Goal: Navigation & Orientation: Understand site structure

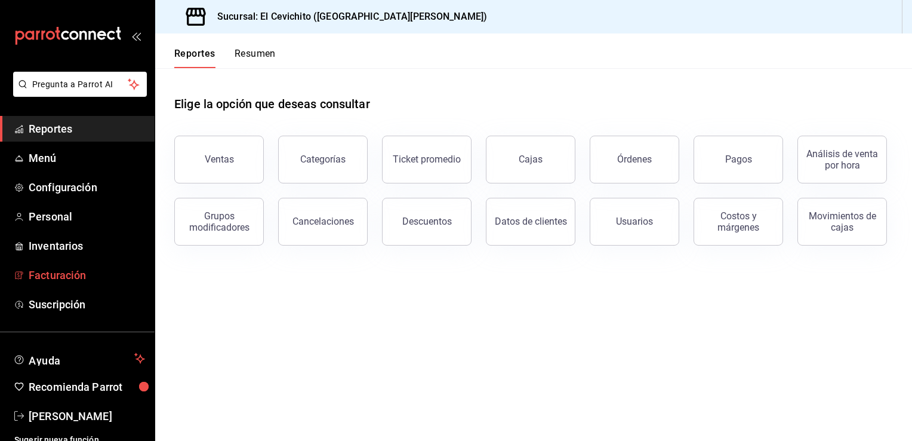
click at [73, 278] on span "Facturación" at bounding box center [87, 275] width 116 height 16
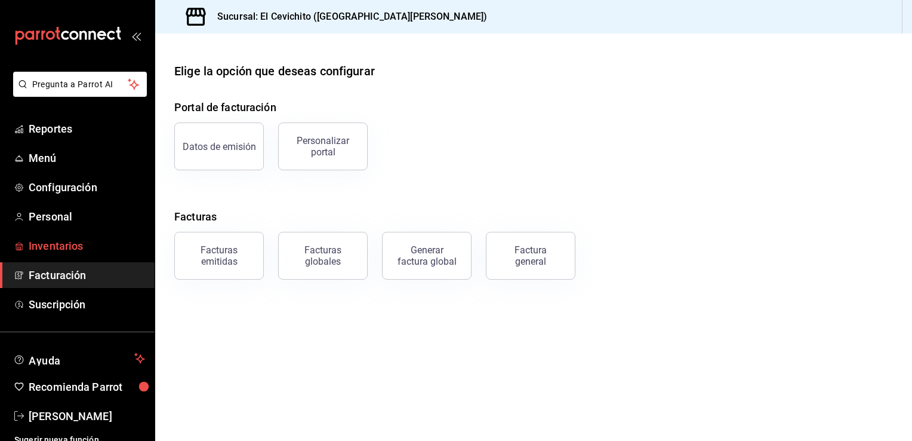
click at [54, 245] on span "Inventarios" at bounding box center [87, 246] width 116 height 16
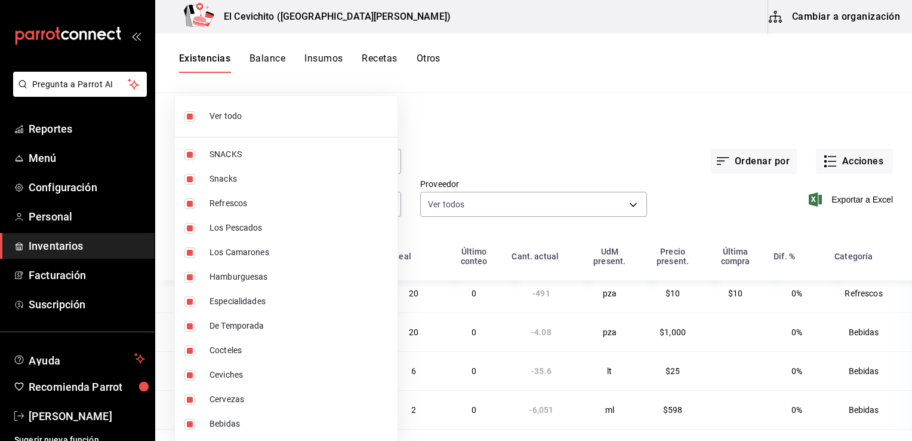
click at [388, 208] on body "Pregunta a Parrot AI Reportes Menú Configuración Personal Inventarios Facturaci…" at bounding box center [456, 216] width 912 height 432
click at [191, 117] on input "checkbox" at bounding box center [189, 116] width 11 height 11
checkbox input "false"
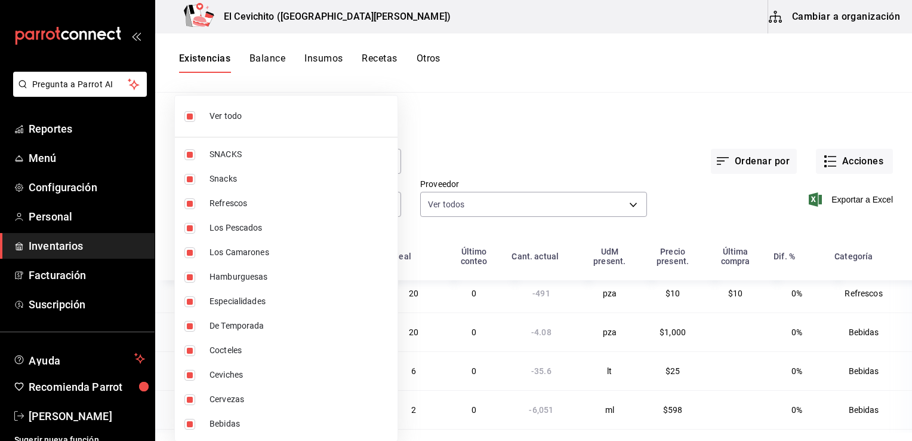
checkbox input "false"
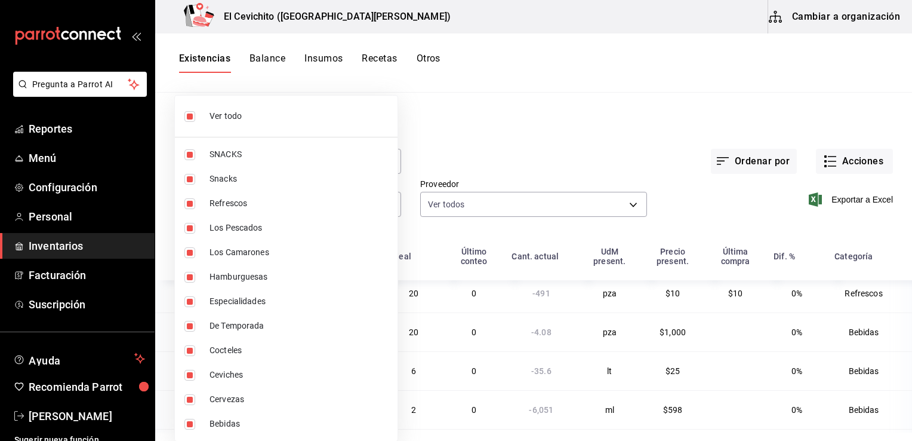
checkbox input "false"
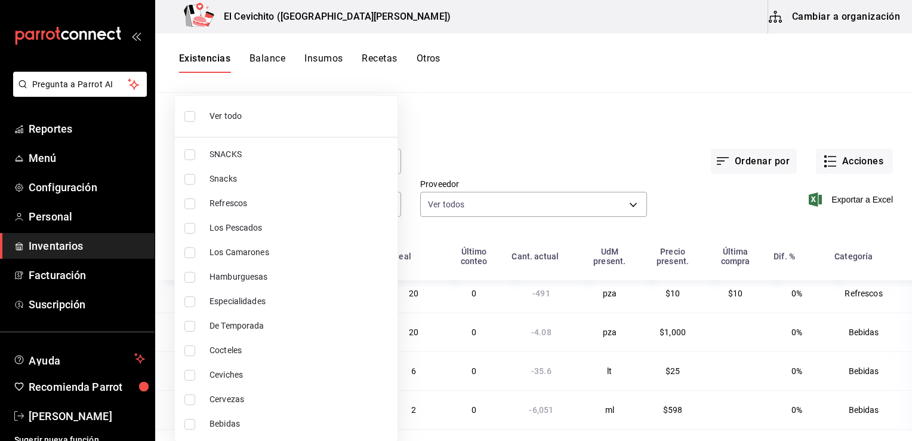
click at [190, 374] on input "checkbox" at bounding box center [189, 375] width 11 height 11
checkbox input "true"
type input "d91d242e-9339-46e1-82ab-8fd18a288401"
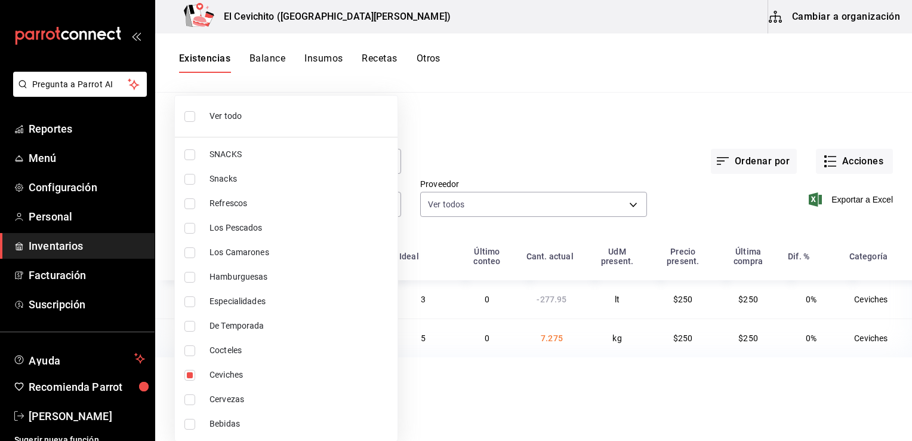
click at [632, 380] on div at bounding box center [456, 220] width 912 height 441
click at [390, 202] on body "Pregunta a Parrot AI Reportes Menú Configuración Personal Inventarios Facturaci…" at bounding box center [456, 216] width 912 height 432
click at [192, 350] on input "checkbox" at bounding box center [189, 350] width 11 height 11
checkbox input "true"
type input "d91d242e-9339-46e1-82ab-8fd18a288401,5ad7674a-00ee-4803-9395-8d3fa60aa9c4"
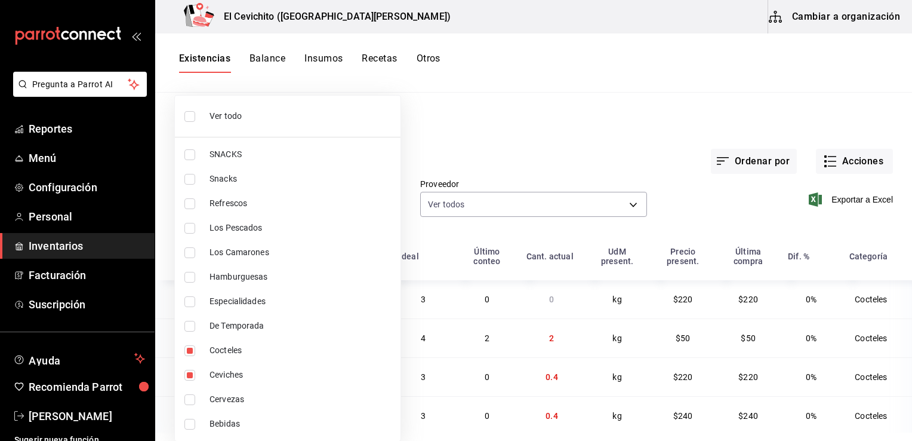
click at [507, 147] on div at bounding box center [456, 220] width 912 height 441
click at [384, 202] on body "Pregunta a Parrot AI Reportes Menú Configuración Personal Inventarios Facturaci…" at bounding box center [456, 216] width 912 height 432
click at [195, 256] on label at bounding box center [192, 252] width 16 height 11
click at [195, 256] on input "checkbox" at bounding box center [189, 252] width 11 height 11
checkbox input "false"
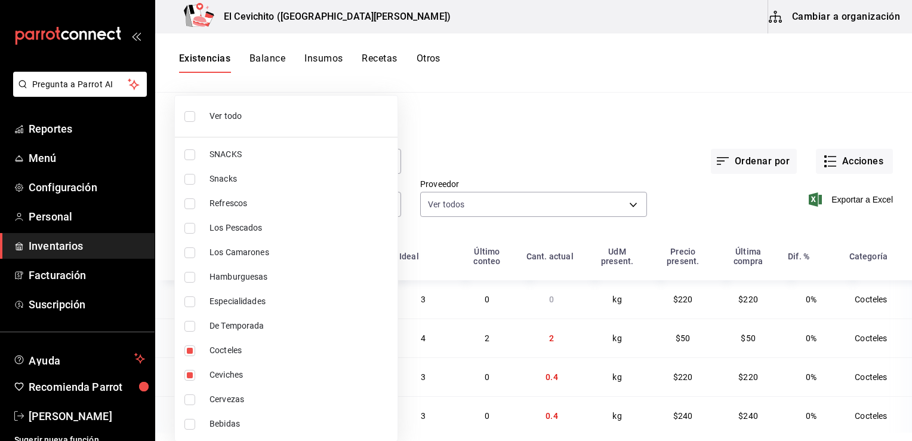
type input "d91d242e-9339-46e1-82ab-8fd18a288401,5ad7674a-00ee-4803-9395-8d3fa60aa9c4"
click at [186, 252] on input "checkbox" at bounding box center [189, 252] width 11 height 11
checkbox input "true"
type input "d91d242e-9339-46e1-82ab-8fd18a288401,5ad7674a-00ee-4803-9395-8d3fa60aa9c4,66aa3…"
click at [451, 147] on div at bounding box center [456, 220] width 912 height 441
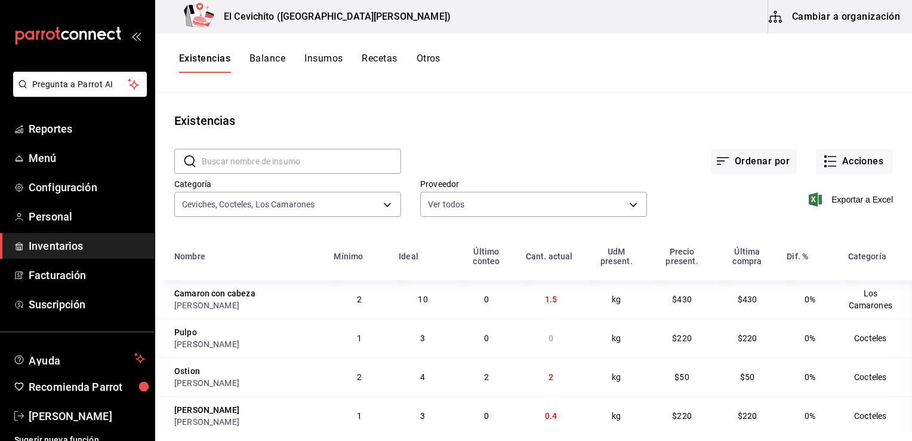
click at [512, 93] on main "Existencias ​ ​ Ordenar por Acciones Categoría Ceviches, Cocteles, Los Camarone…" at bounding box center [533, 263] width 757 height 340
click at [380, 206] on body "Pregunta a Parrot AI Reportes Menú Configuración Personal Inventarios Facturaci…" at bounding box center [456, 216] width 912 height 432
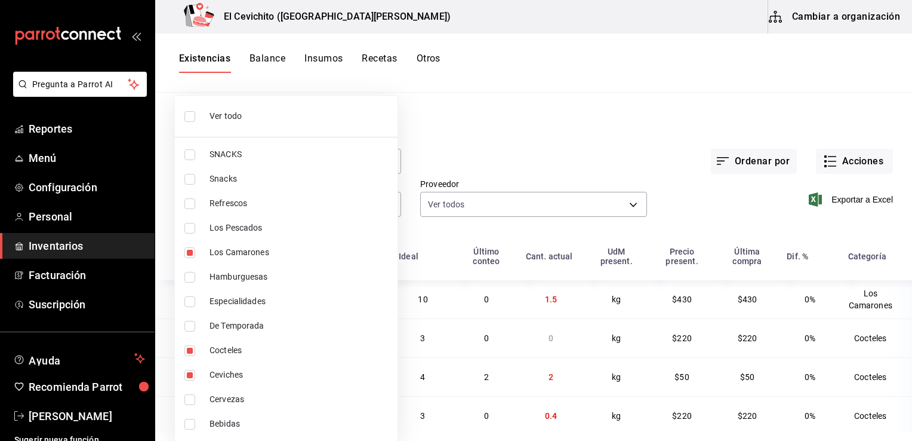
click at [186, 117] on input "checkbox" at bounding box center [189, 116] width 11 height 11
checkbox input "true"
type input "eedbcfd6-d713-4c5a-827d-09594ba7b79a,9c0345b8-e04b-486b-a9af-064735044550,e8bf1…"
checkbox input "true"
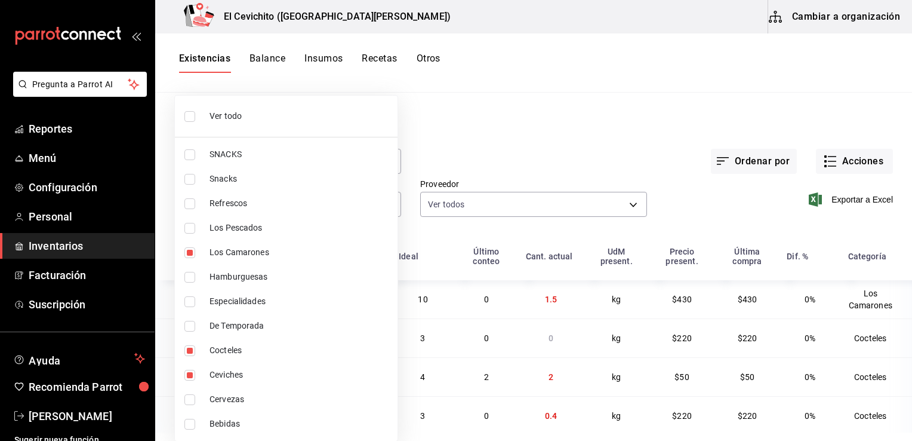
checkbox input "true"
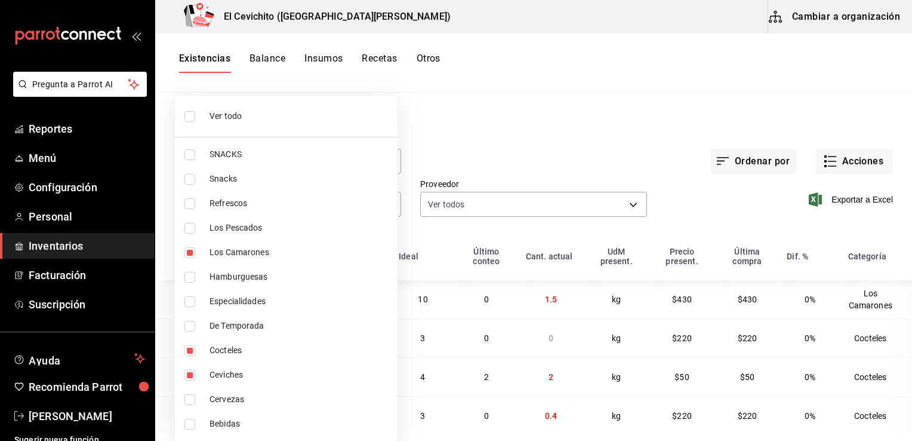
checkbox input "true"
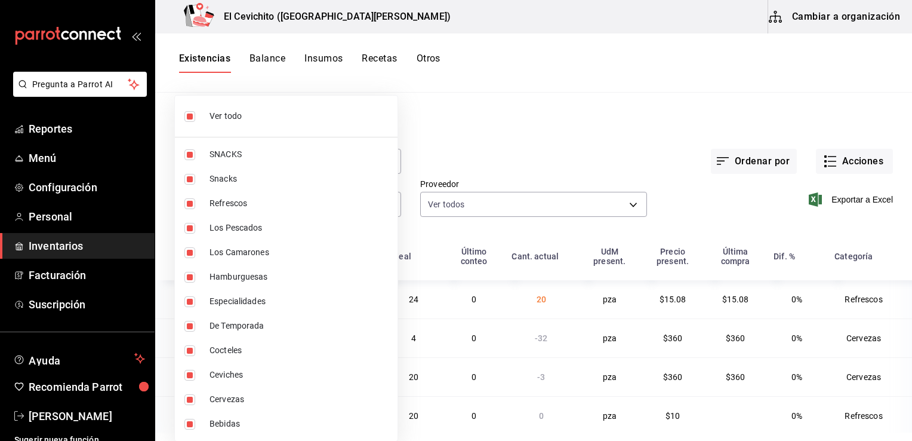
click at [693, 106] on div at bounding box center [456, 220] width 912 height 441
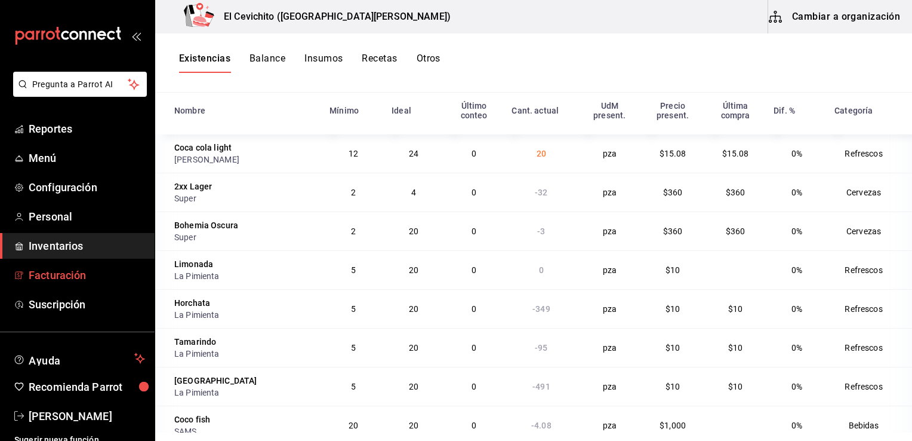
click at [68, 276] on span "Facturación" at bounding box center [87, 275] width 116 height 16
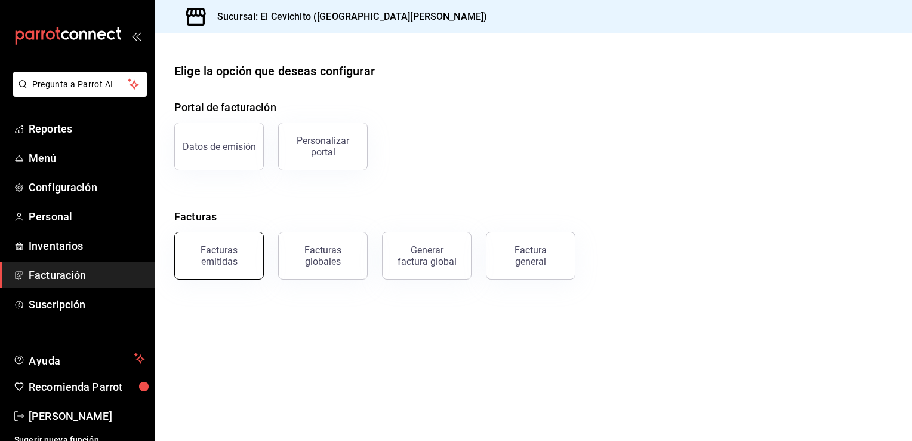
click at [244, 259] on div "Facturas emitidas" at bounding box center [219, 255] width 74 height 23
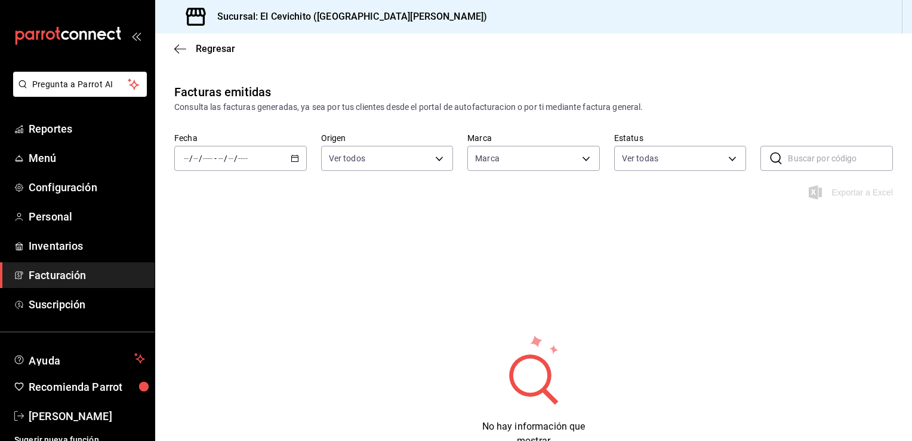
type input "fc5cda53-6b60-4910-91b3-1107eb53fb8d,955e1576-d389-4ece-80f6-d3f1c27e425e"
click at [67, 306] on span "Suscripción" at bounding box center [87, 304] width 116 height 16
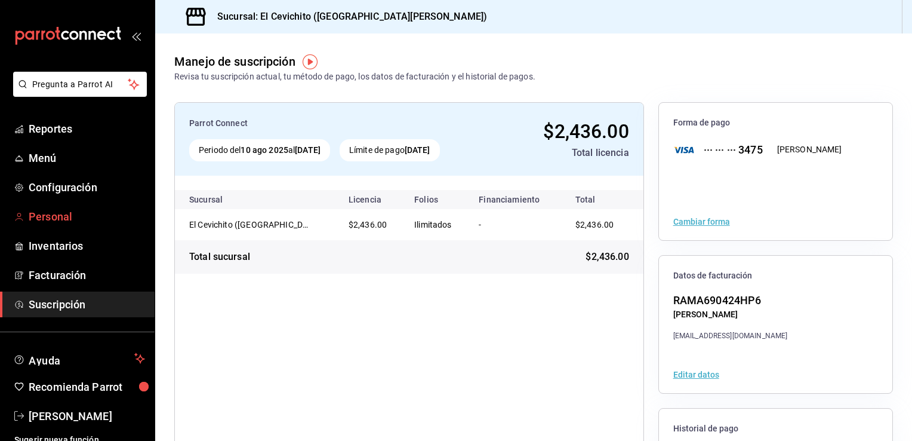
click at [64, 219] on span "Personal" at bounding box center [87, 216] width 116 height 16
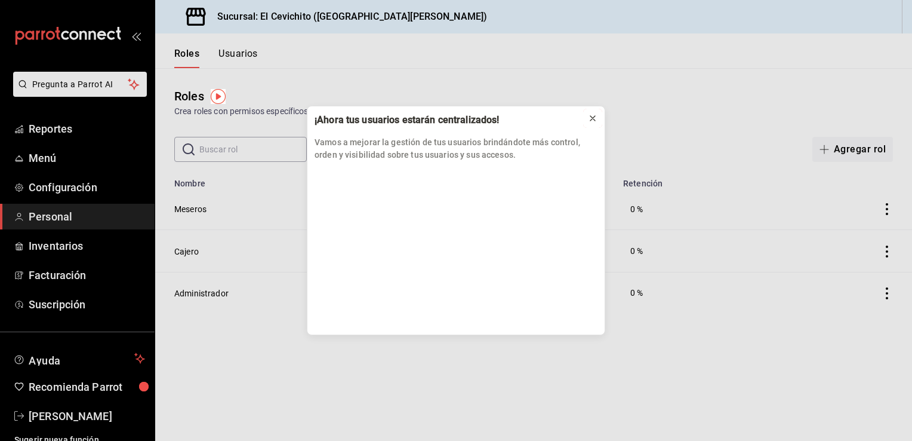
click at [594, 118] on icon at bounding box center [593, 118] width 10 height 10
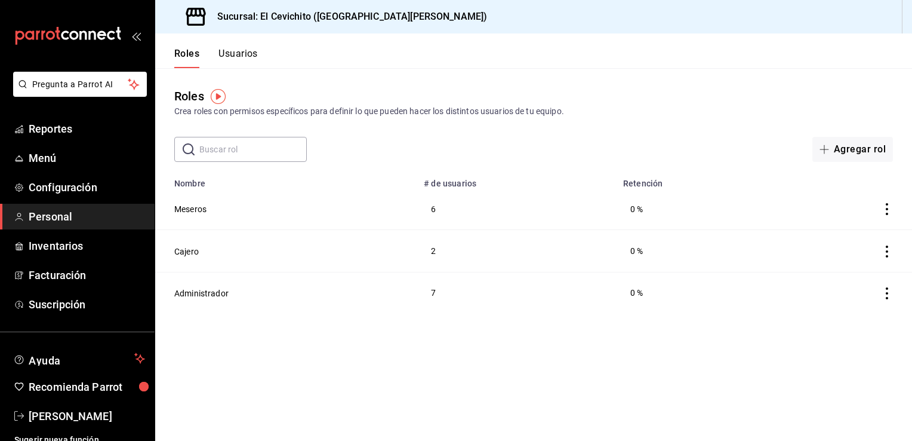
click at [888, 298] on icon "actions" at bounding box center [887, 293] width 12 height 12
click at [619, 395] on div at bounding box center [456, 220] width 912 height 441
click at [80, 214] on span "Personal" at bounding box center [87, 216] width 116 height 16
click at [97, 184] on span "Configuración" at bounding box center [87, 187] width 116 height 16
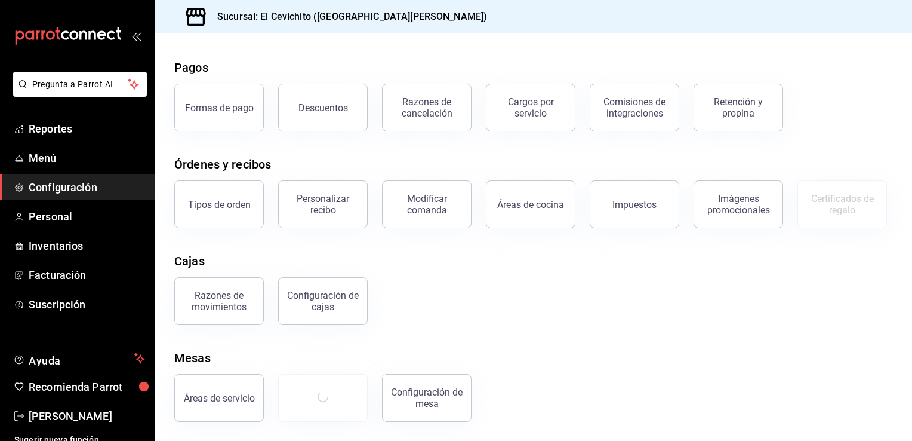
scroll to position [103, 0]
click at [337, 402] on button "Mesas" at bounding box center [323, 398] width 90 height 48
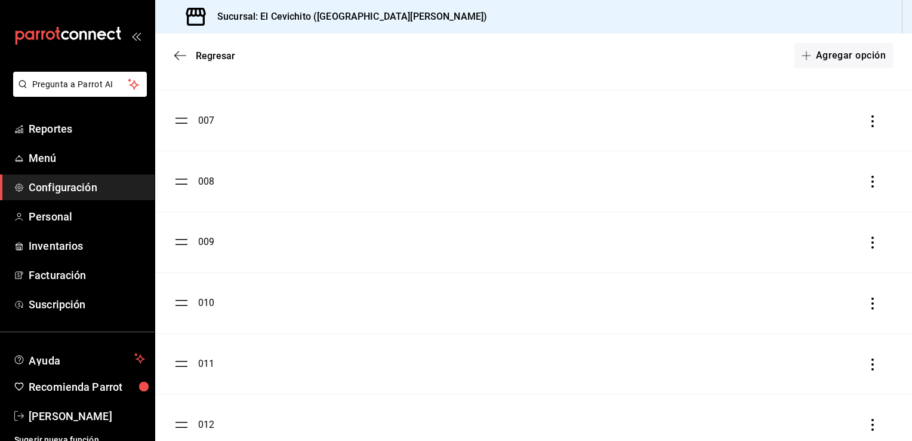
scroll to position [1373, 0]
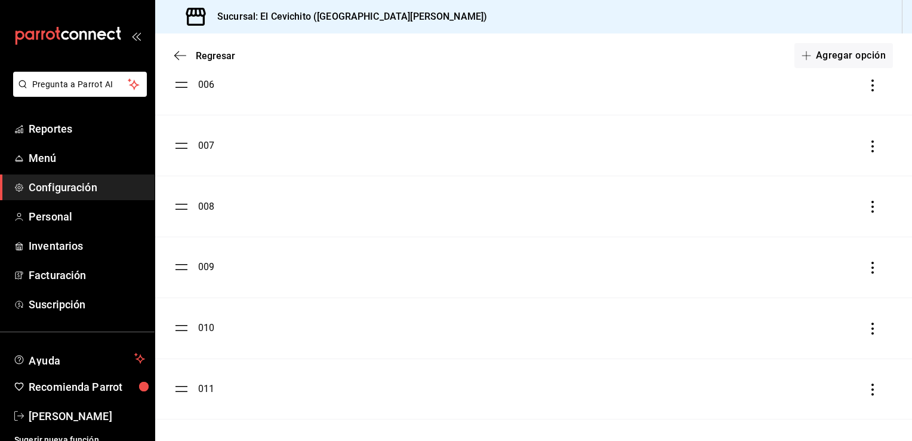
click at [84, 194] on span "Configuración" at bounding box center [87, 187] width 116 height 16
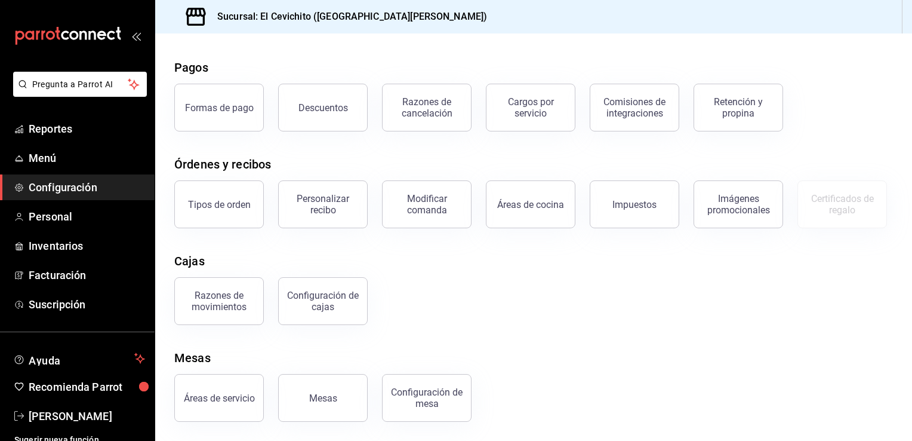
scroll to position [103, 0]
drag, startPoint x: 510, startPoint y: 140, endPoint x: 512, endPoint y: 146, distance: 6.1
click at [512, 199] on div "Áreas de cocina" at bounding box center [530, 204] width 67 height 11
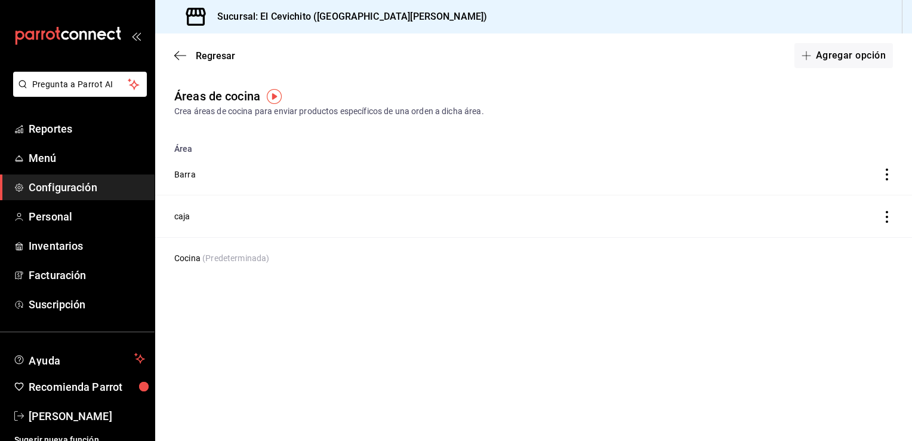
click at [96, 192] on span "Configuración" at bounding box center [87, 187] width 116 height 16
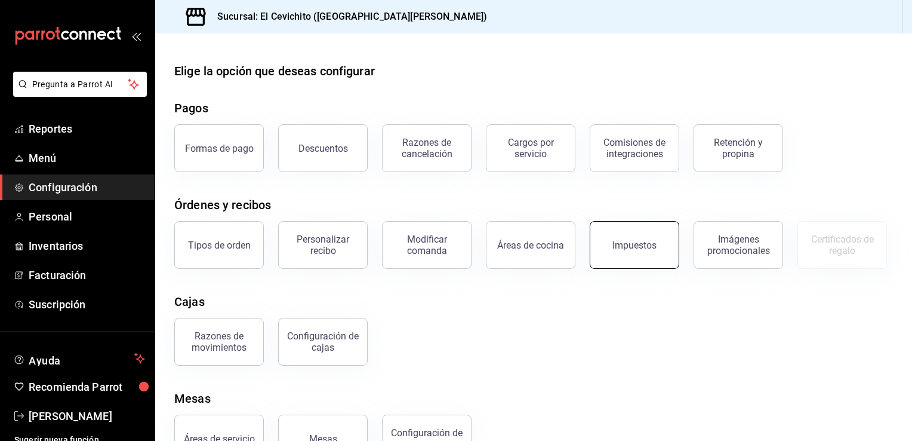
click at [638, 254] on button "Impuestos" at bounding box center [635, 245] width 90 height 48
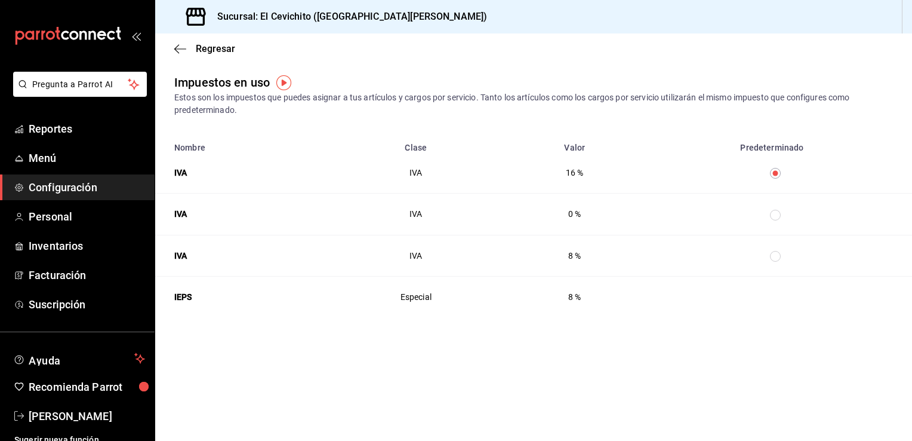
click at [107, 187] on span "Configuración" at bounding box center [87, 187] width 116 height 16
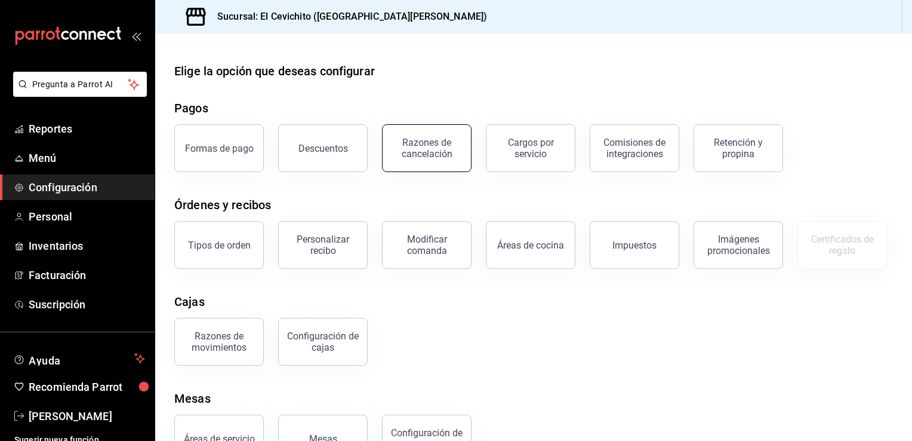
click at [451, 144] on div "Razones de cancelación" at bounding box center [427, 148] width 74 height 23
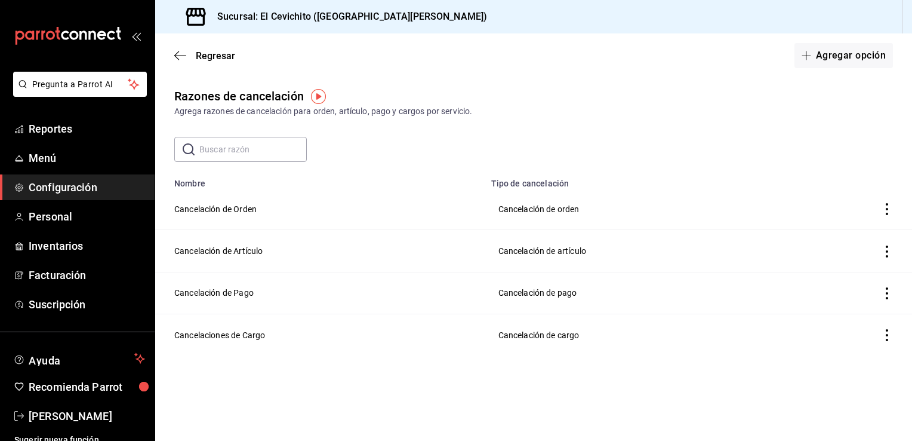
click at [100, 188] on span "Configuración" at bounding box center [87, 187] width 116 height 16
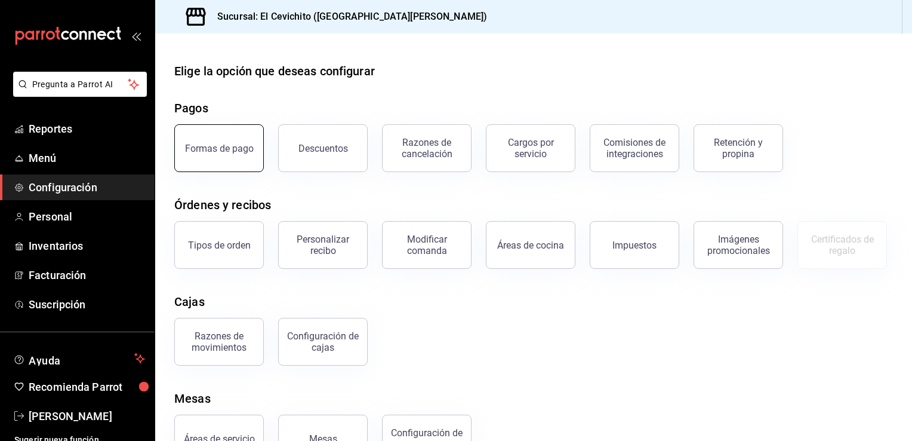
click at [226, 158] on button "Formas de pago" at bounding box center [219, 148] width 90 height 48
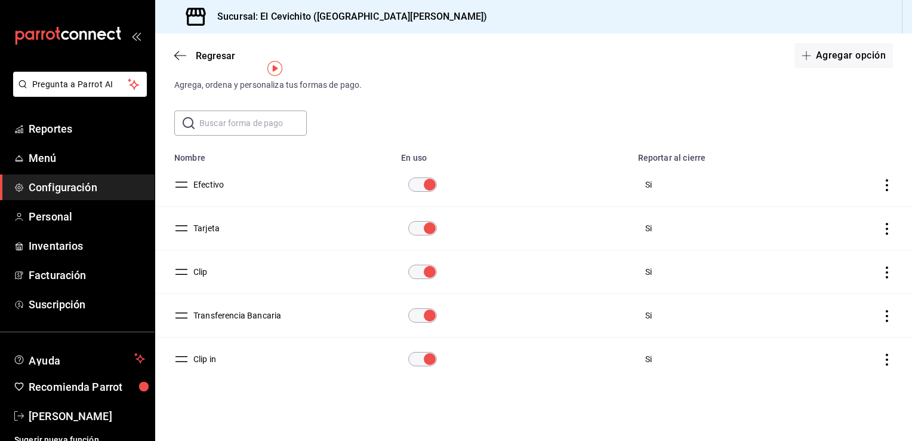
scroll to position [27, 0]
click at [202, 358] on button "Clip in" at bounding box center [202, 358] width 27 height 12
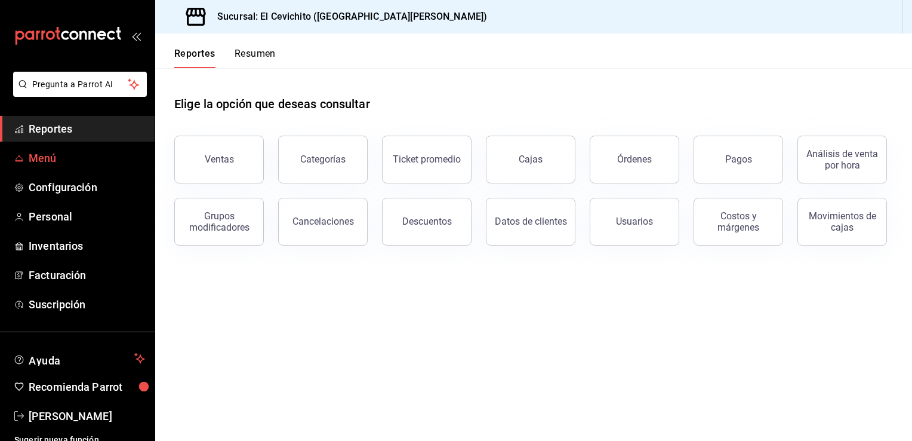
click at [93, 155] on span "Menú" at bounding box center [87, 158] width 116 height 16
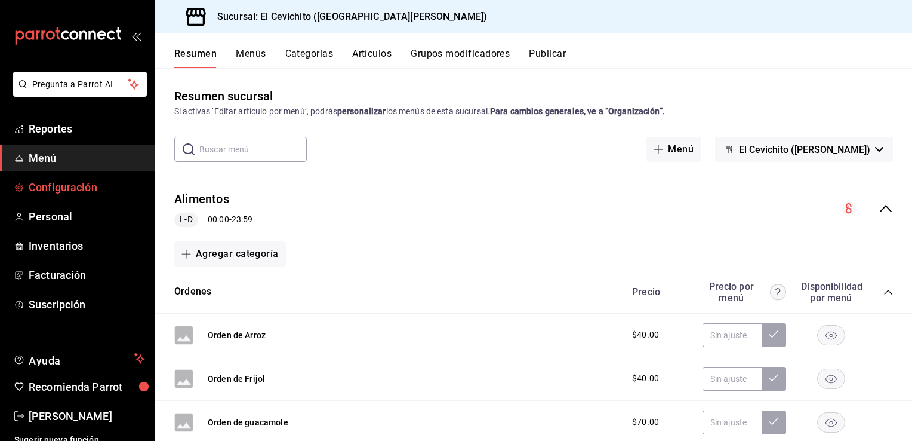
click at [76, 185] on span "Configuración" at bounding box center [87, 187] width 116 height 16
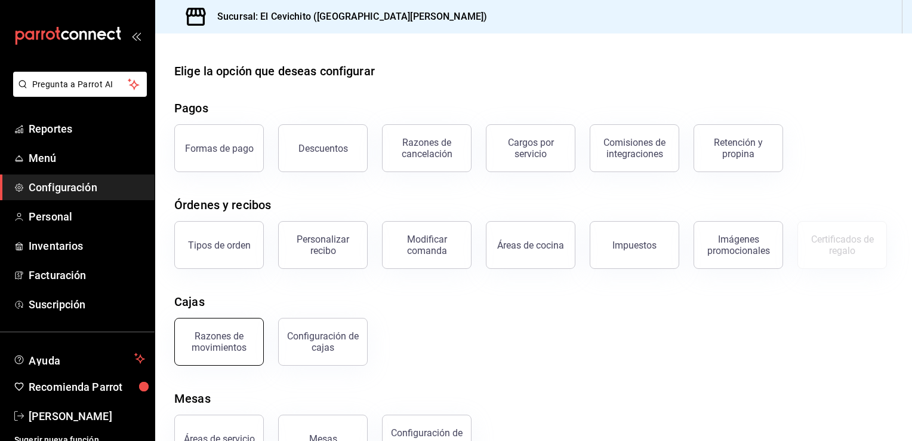
click at [219, 353] on div "Razones de movimientos" at bounding box center [219, 341] width 74 height 23
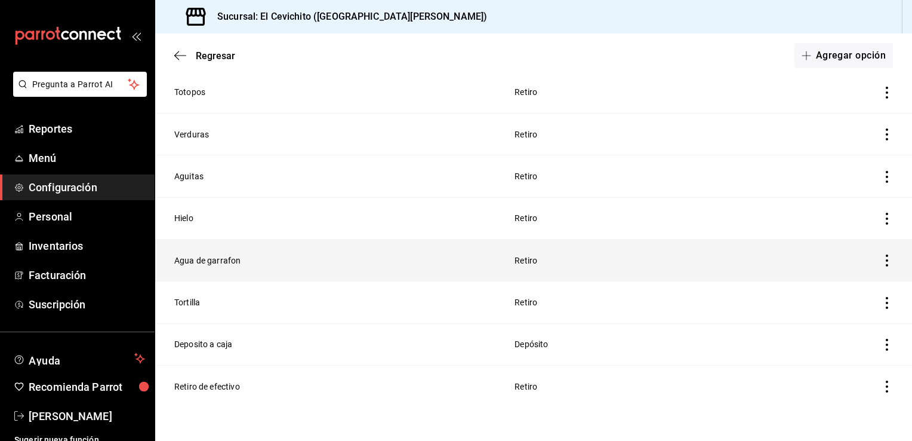
scroll to position [339, 0]
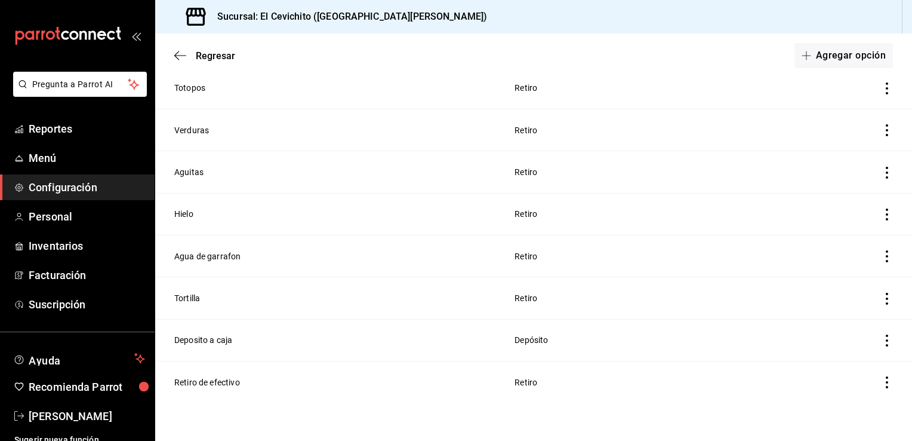
click at [112, 187] on span "Configuración" at bounding box center [87, 187] width 116 height 16
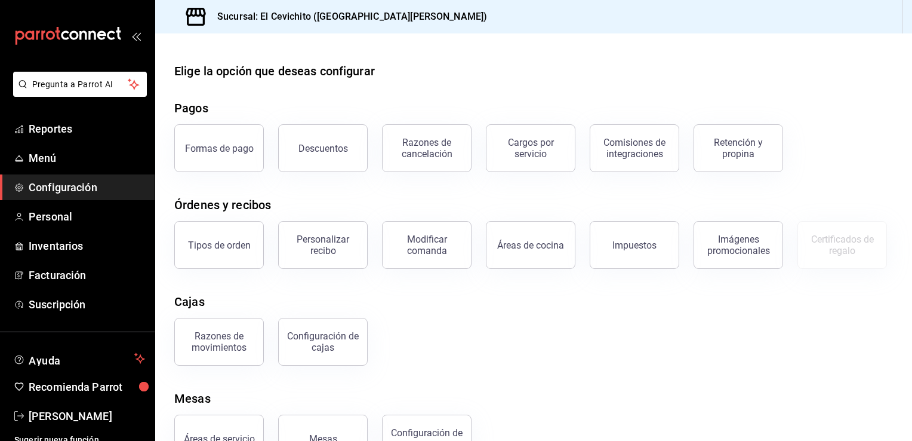
drag, startPoint x: 361, startPoint y: 413, endPoint x: 353, endPoint y: 392, distance: 22.7
click at [361, 365] on button "Configuración de cajas" at bounding box center [323, 342] width 90 height 48
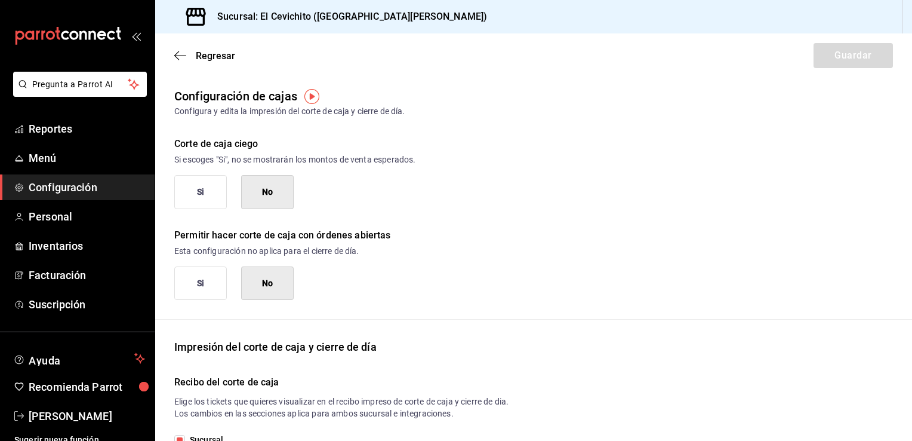
click at [100, 183] on span "Configuración" at bounding box center [87, 187] width 116 height 16
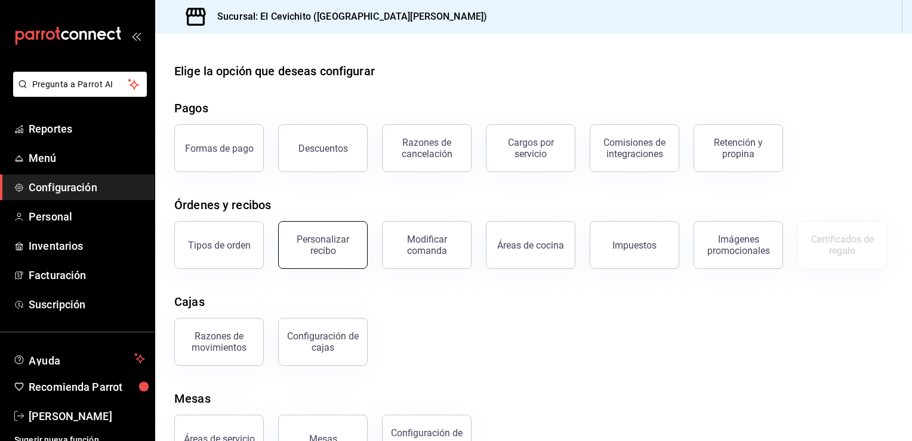
click at [343, 253] on div "Personalizar recibo" at bounding box center [323, 244] width 74 height 23
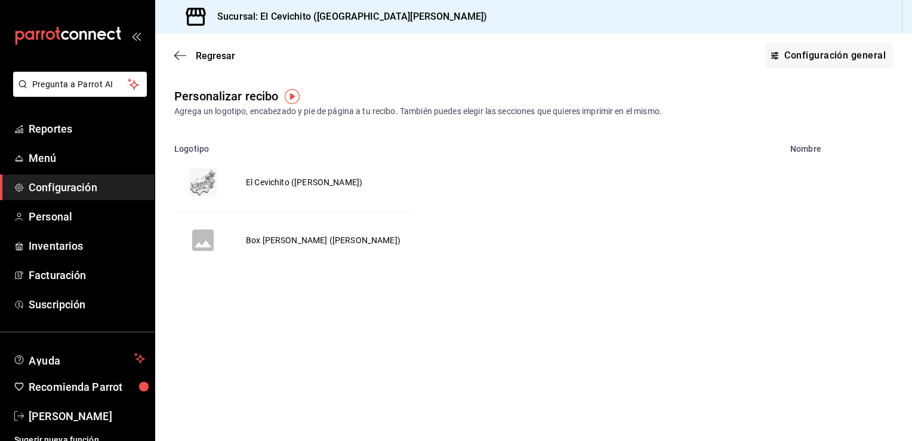
click at [110, 187] on span "Configuración" at bounding box center [87, 187] width 116 height 16
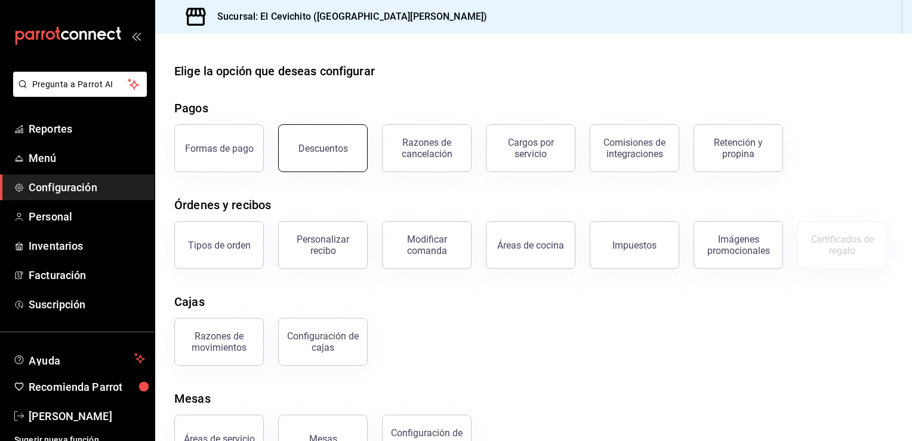
drag, startPoint x: 327, startPoint y: 151, endPoint x: 328, endPoint y: 144, distance: 6.7
click at [327, 150] on div "Descuentos" at bounding box center [324, 148] width 50 height 11
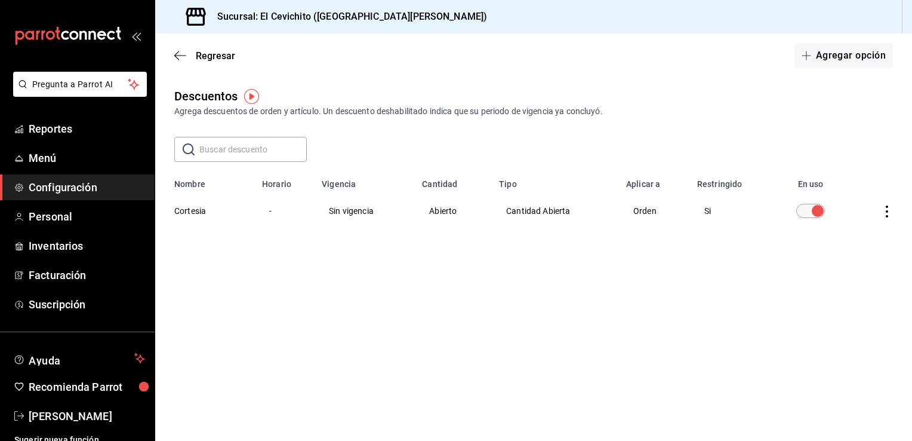
click at [107, 188] on span "Configuración" at bounding box center [87, 187] width 116 height 16
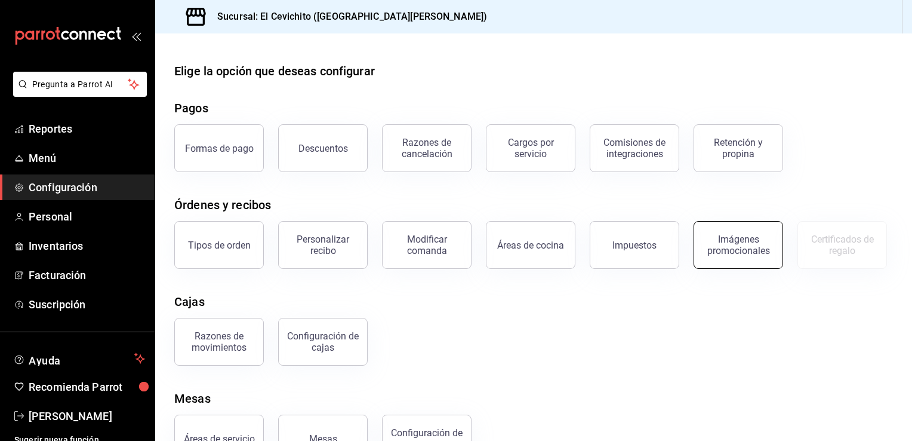
click at [743, 248] on div "Imágenes promocionales" at bounding box center [738, 244] width 74 height 23
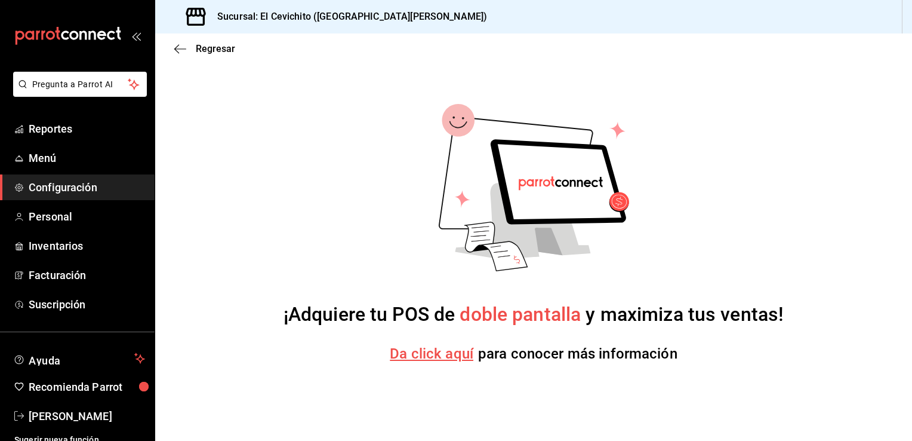
drag, startPoint x: 88, startPoint y: 191, endPoint x: 93, endPoint y: 184, distance: 8.6
click at [88, 191] on span "Configuración" at bounding box center [87, 187] width 116 height 16
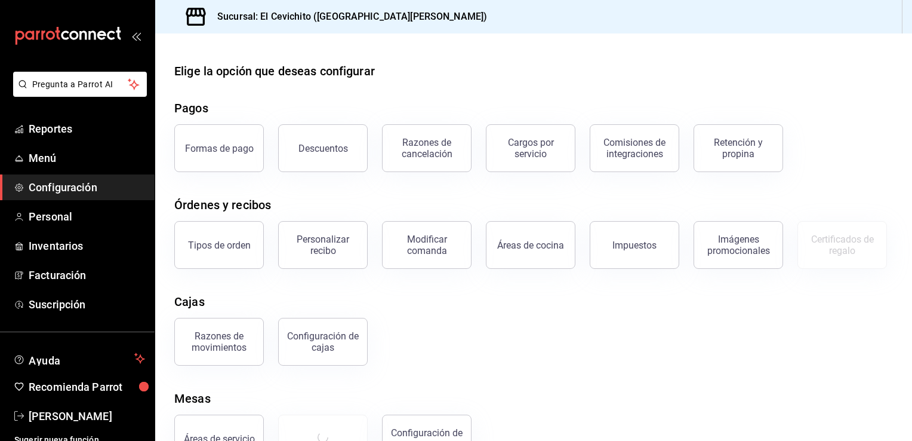
click at [653, 241] on button "Impuestos" at bounding box center [635, 245] width 90 height 48
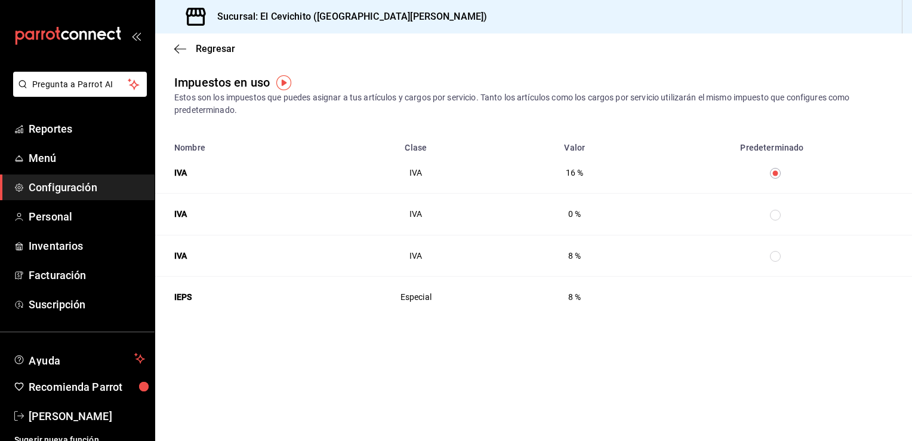
click at [88, 189] on span "Configuración" at bounding box center [87, 187] width 116 height 16
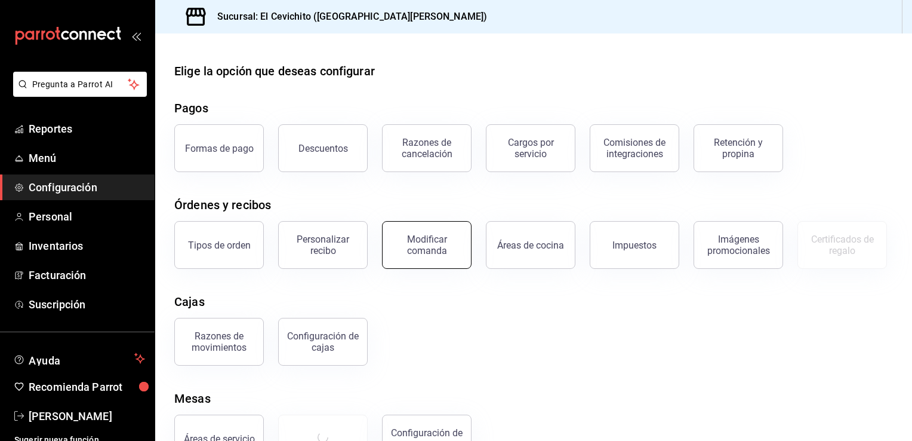
click at [435, 259] on button "Modificar comanda" at bounding box center [427, 245] width 90 height 48
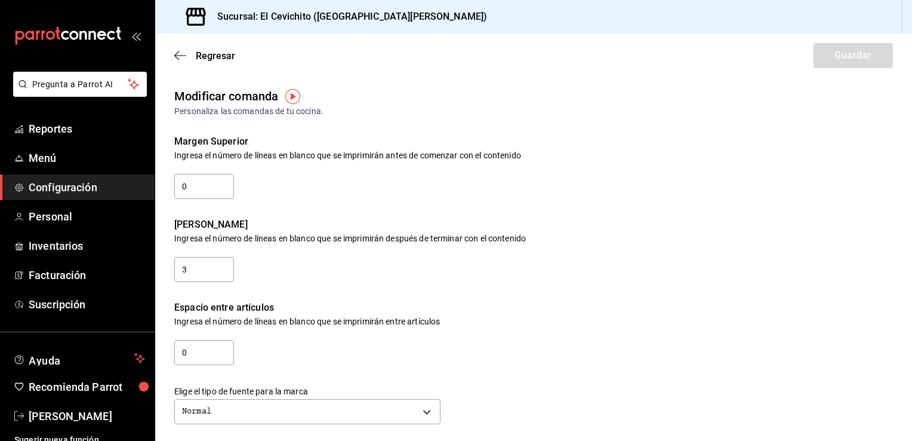
click at [109, 186] on span "Configuración" at bounding box center [87, 187] width 116 height 16
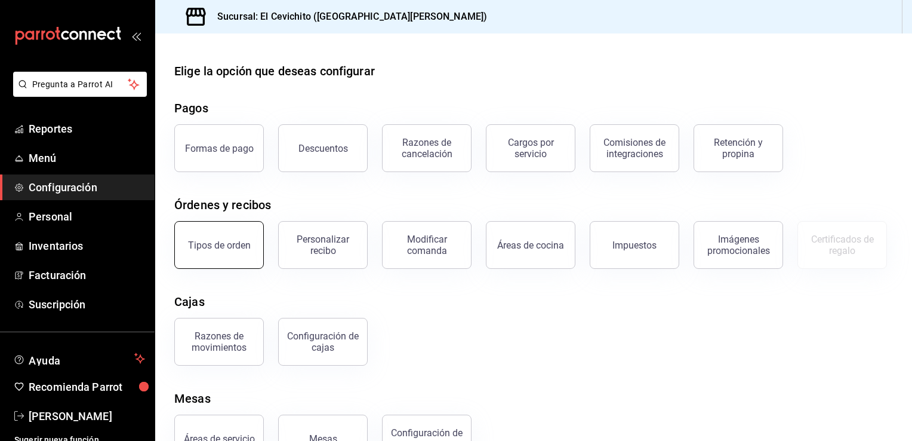
click at [220, 247] on div "Tipos de orden" at bounding box center [219, 244] width 63 height 11
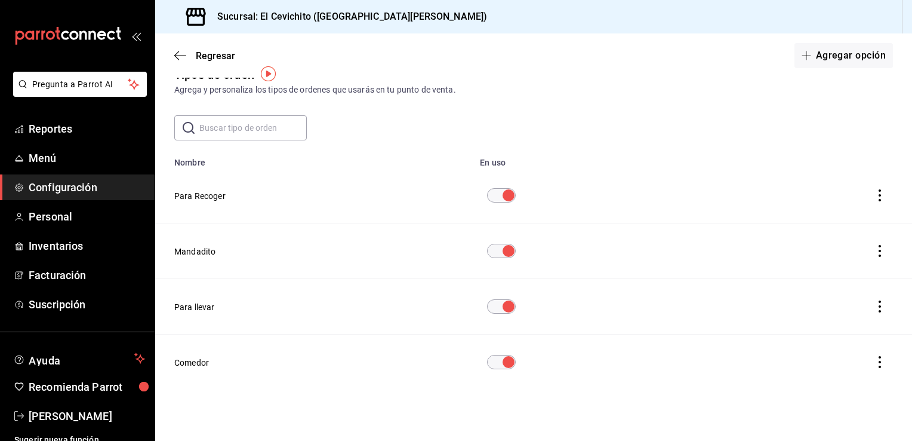
scroll to position [22, 0]
click at [104, 185] on span "Configuración" at bounding box center [87, 187] width 116 height 16
